Goal: Navigation & Orientation: Find specific page/section

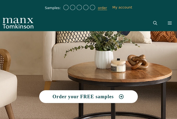
click at [170, 23] on icon at bounding box center [170, 23] width 4 height 4
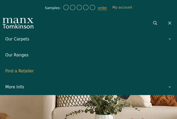
click at [23, 71] on link "Find a Retailer" at bounding box center [88, 71] width 177 height 16
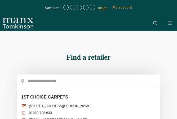
click at [74, 83] on input "text" at bounding box center [88, 80] width 143 height 13
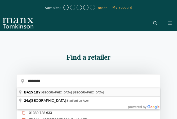
type input "**********"
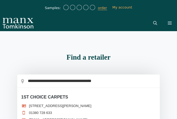
click at [135, 30] on div "Menu Our Carpets View All Colours Black Carpet Blue Carpet Bold Colour Brown Ca…" at bounding box center [88, 23] width 177 height 16
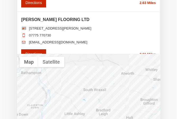
scroll to position [252, 0]
